Goal: Book appointment/travel/reservation

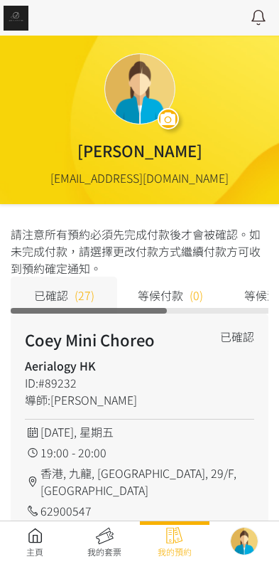
click at [37, 535] on link at bounding box center [35, 542] width 70 height 31
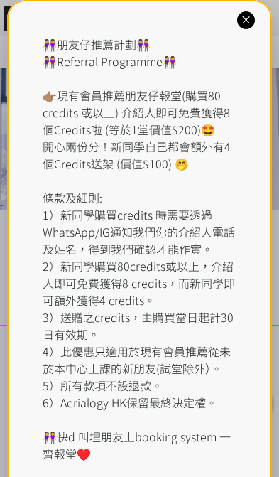
click at [252, 19] on icon at bounding box center [247, 21] width 14 height 14
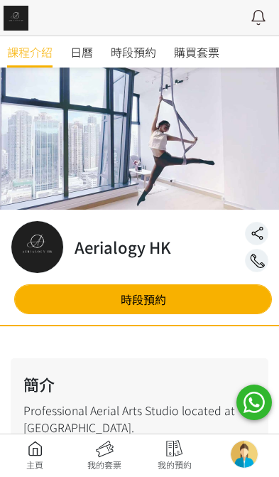
click at [150, 53] on span "時段預約" at bounding box center [134, 51] width 46 height 17
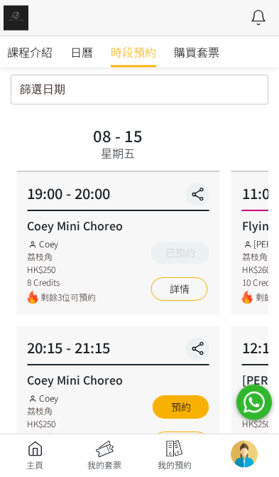
scroll to position [63, 0]
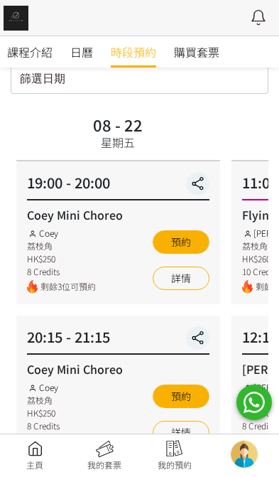
click at [164, 191] on div "19:00 - 20:00" at bounding box center [118, 186] width 183 height 28
click at [176, 191] on div "19:00 - 20:00" at bounding box center [118, 186] width 183 height 28
click at [196, 174] on button "button" at bounding box center [197, 183] width 23 height 23
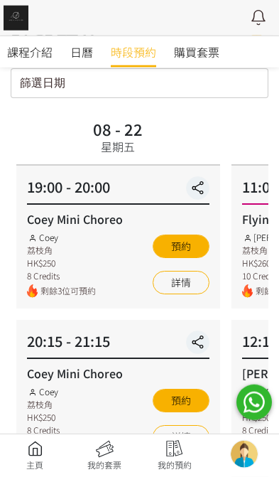
scroll to position [60, 0]
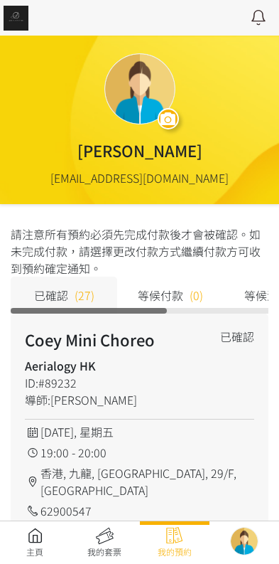
click at [36, 535] on link at bounding box center [35, 542] width 70 height 31
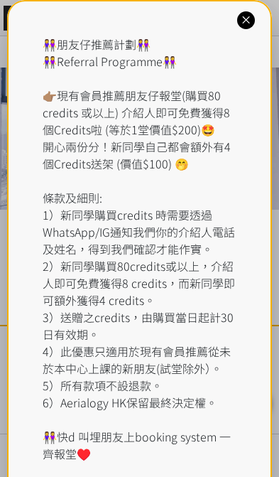
click at [138, 39] on div "👭朋友仔推薦計劃👭 👭Referral Programme👭 👉🏽現有會員推薦朋友仔報堂(購買80 credits 或以上) 介紹人即可免費獲得8個Credi…" at bounding box center [140, 249] width 194 height 427
click at [248, 23] on icon at bounding box center [247, 21] width 14 height 14
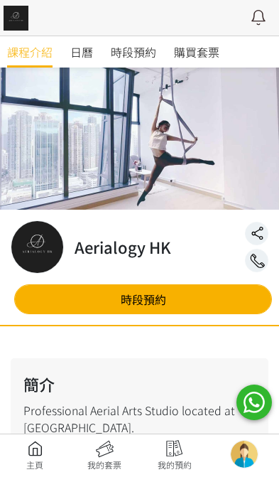
click at [136, 64] on link "時段預約" at bounding box center [134, 51] width 46 height 31
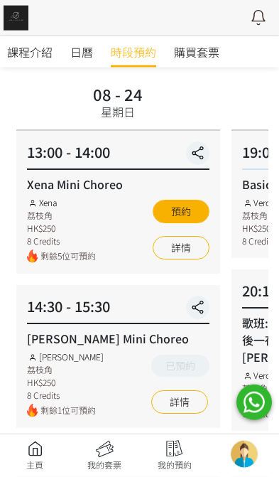
scroll to position [113, 0]
